Goal: Check status: Check status

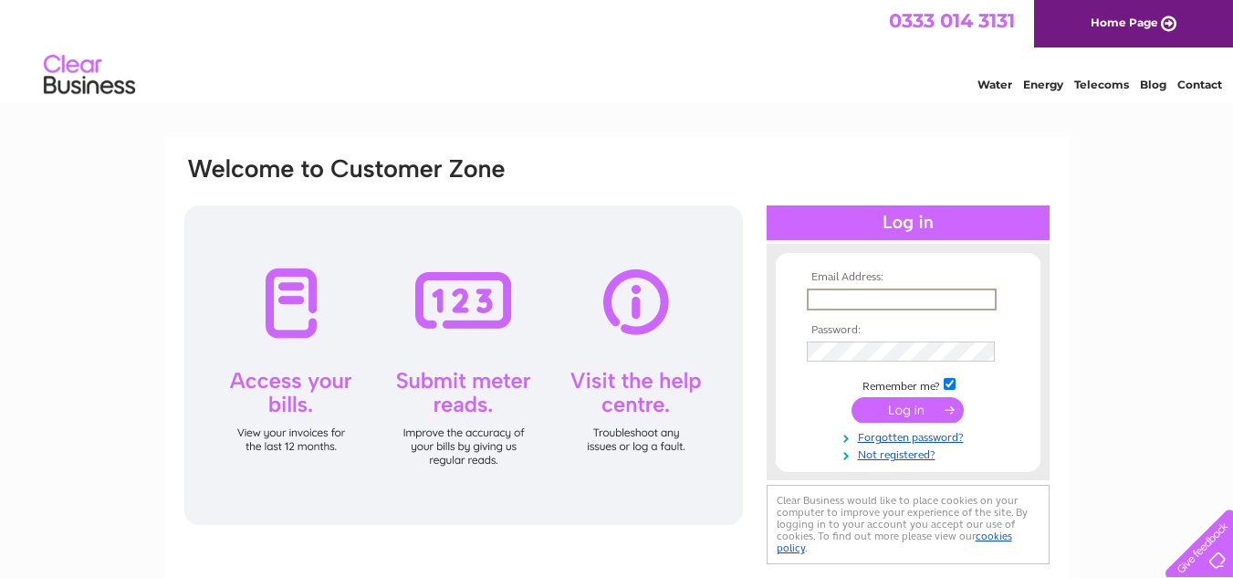
drag, startPoint x: 0, startPoint y: 0, endPoint x: 932, endPoint y: 296, distance: 977.8
click at [932, 296] on input "text" at bounding box center [902, 299] width 190 height 22
type input "[EMAIL_ADDRESS][DOMAIN_NAME]"
click at [852, 397] on input "submit" at bounding box center [908, 410] width 112 height 26
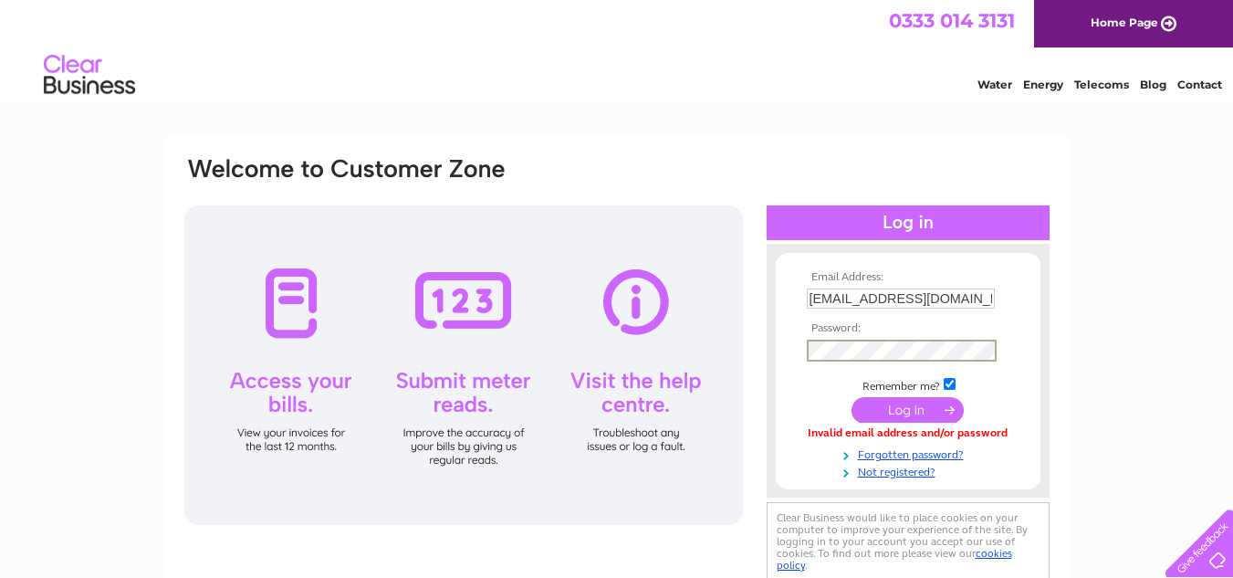
click at [852, 397] on input "submit" at bounding box center [908, 410] width 112 height 26
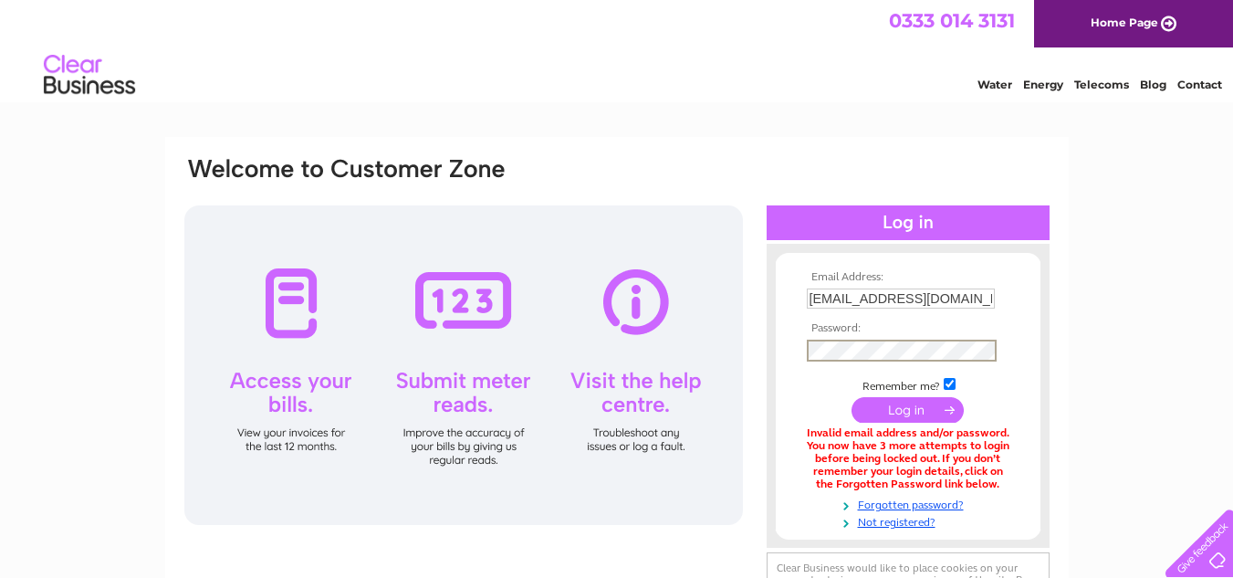
click at [852, 397] on input "submit" at bounding box center [908, 410] width 112 height 26
click at [913, 414] on input "submit" at bounding box center [908, 410] width 112 height 26
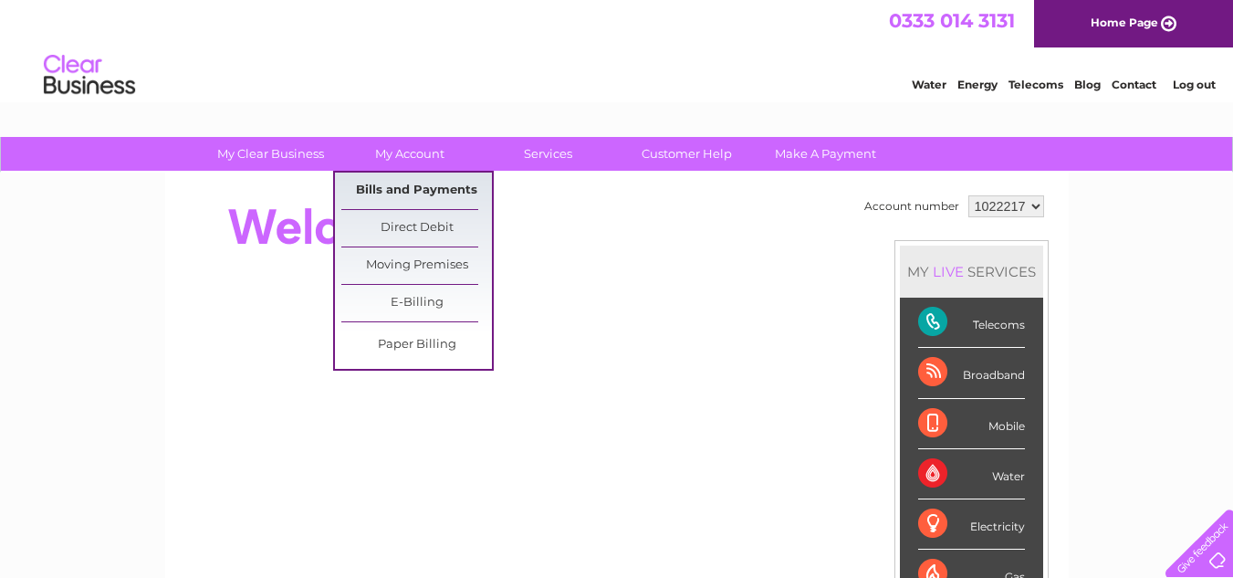
click at [404, 180] on link "Bills and Payments" at bounding box center [416, 191] width 151 height 37
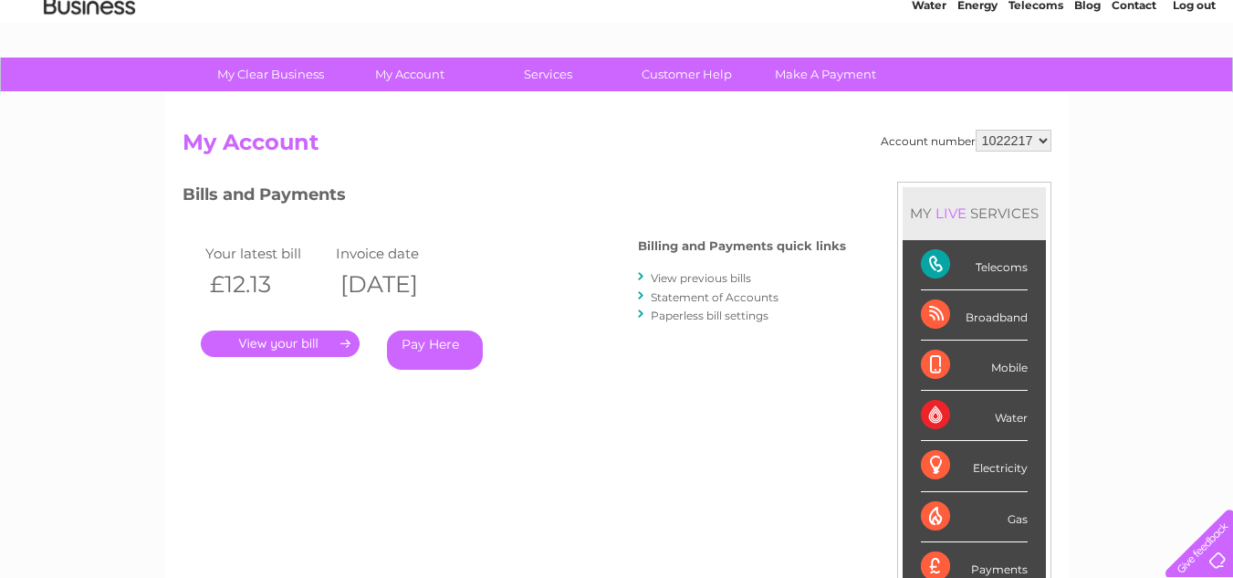
scroll to position [37, 0]
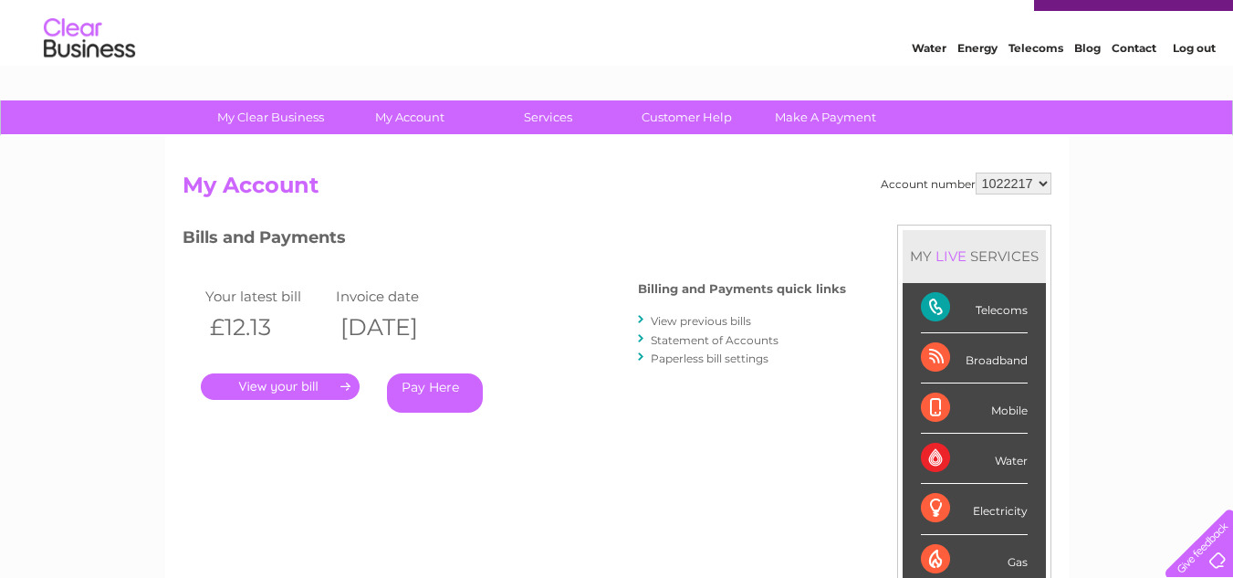
click at [1036, 182] on select "1022217" at bounding box center [1014, 184] width 76 height 22
click at [1111, 190] on div "My Clear Business Login Details My Details My Preferences Link Account My Accou…" at bounding box center [616, 576] width 1233 height 952
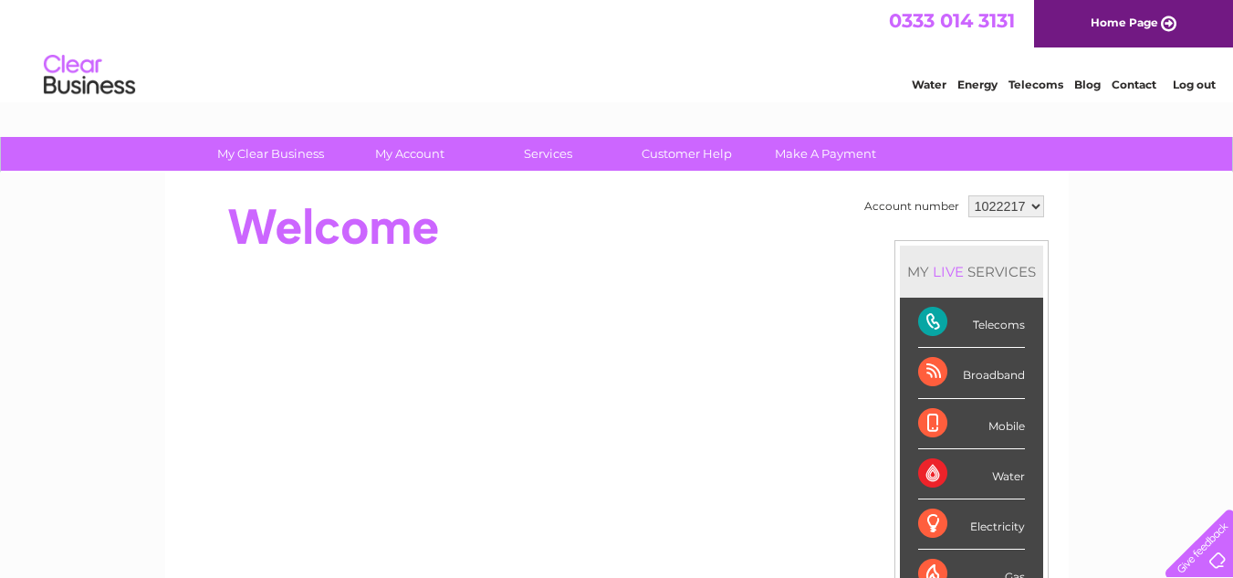
click at [1029, 204] on select "1022217" at bounding box center [1007, 206] width 76 height 22
